Goal: Navigation & Orientation: Find specific page/section

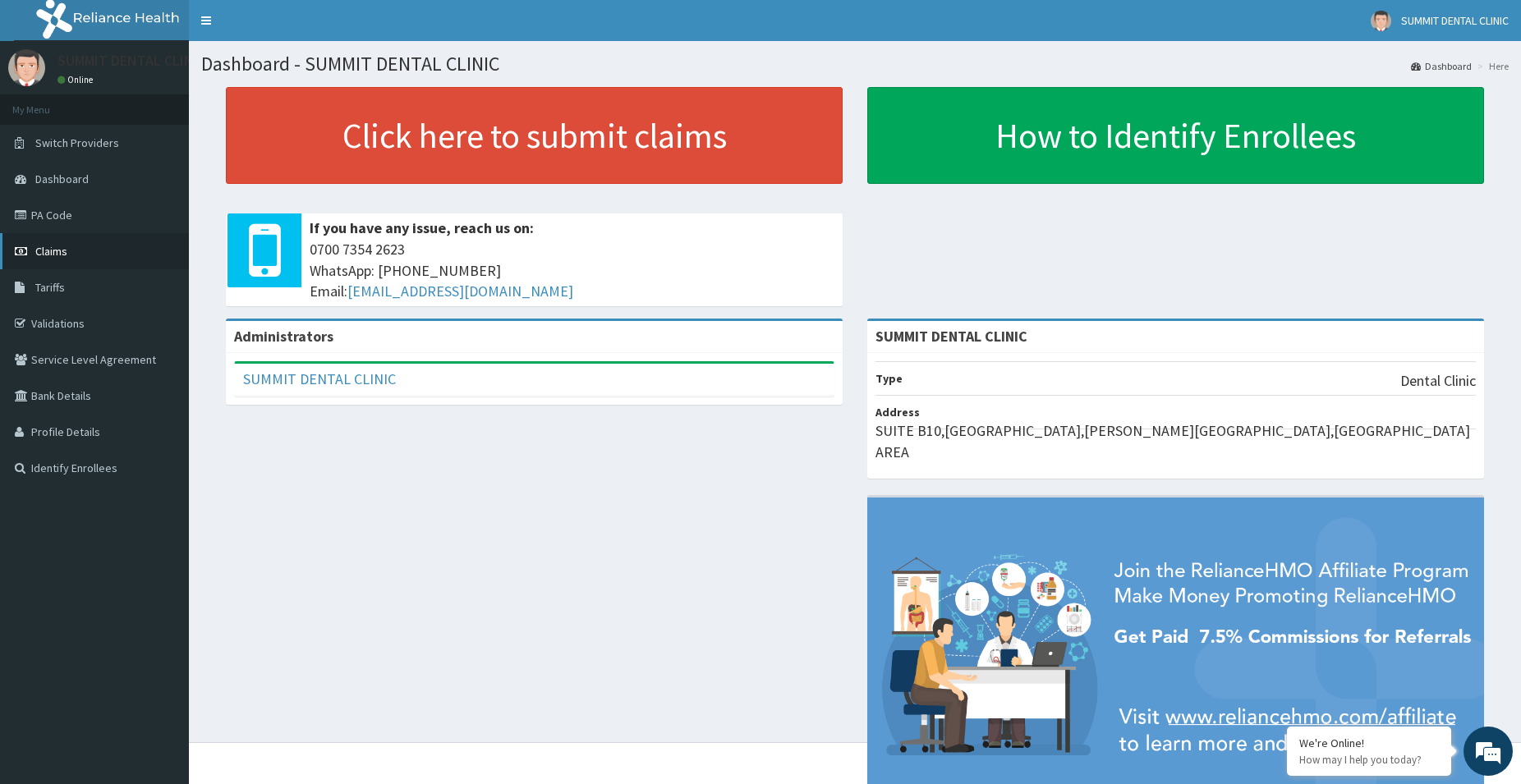
click at [99, 254] on link "Claims" at bounding box center [94, 251] width 189 height 36
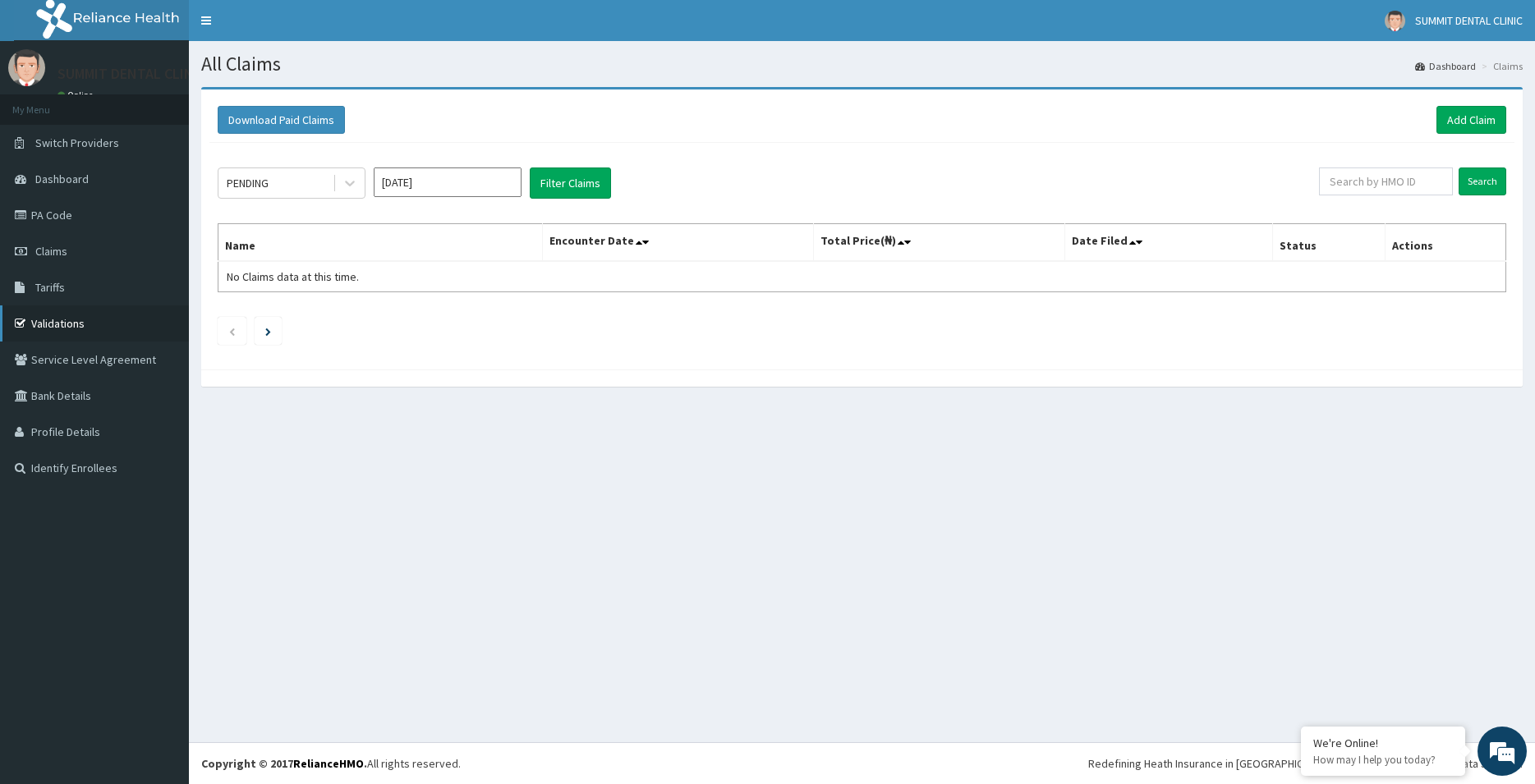
click at [89, 329] on link "Validations" at bounding box center [94, 323] width 189 height 36
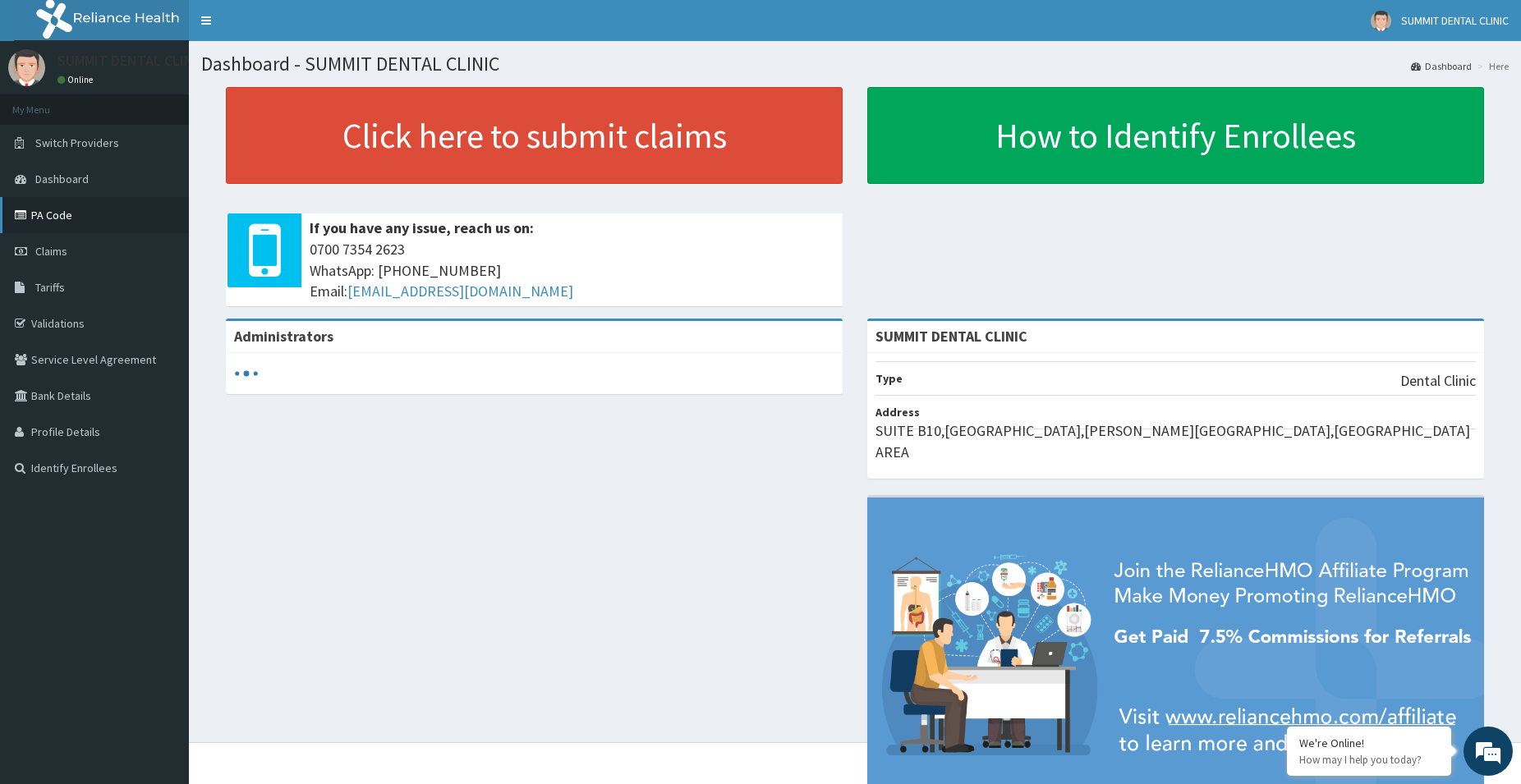
click at [77, 220] on link "PA Code" at bounding box center [94, 215] width 189 height 36
